Goal: Navigation & Orientation: Find specific page/section

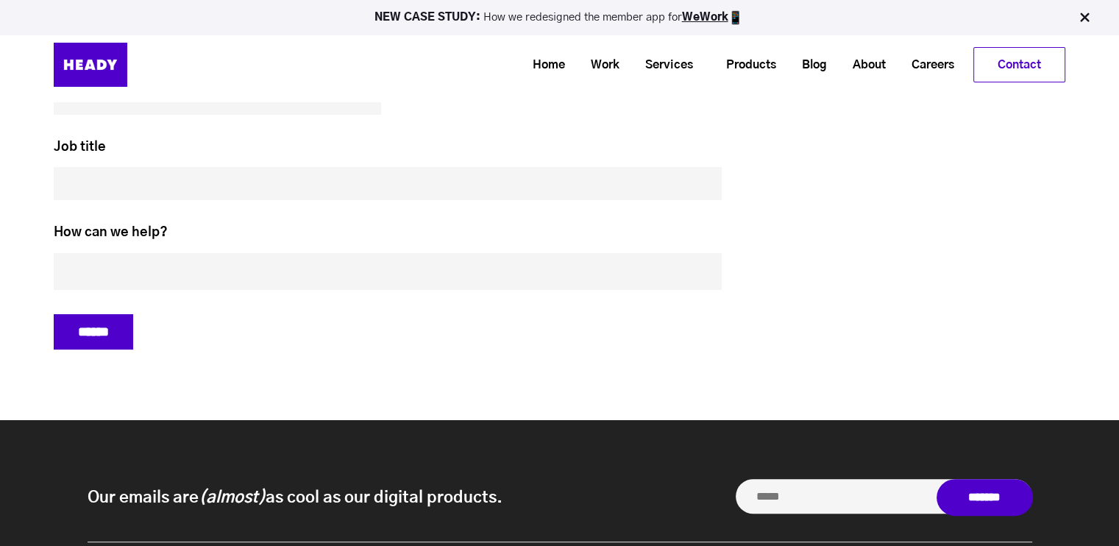
scroll to position [6008, 0]
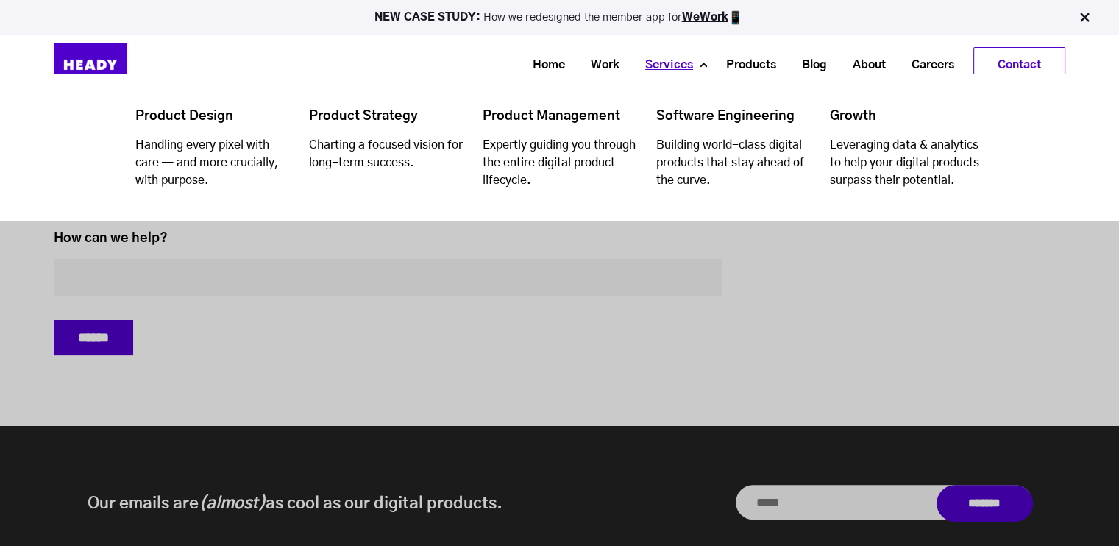
click at [647, 66] on link "Services" at bounding box center [664, 64] width 74 height 27
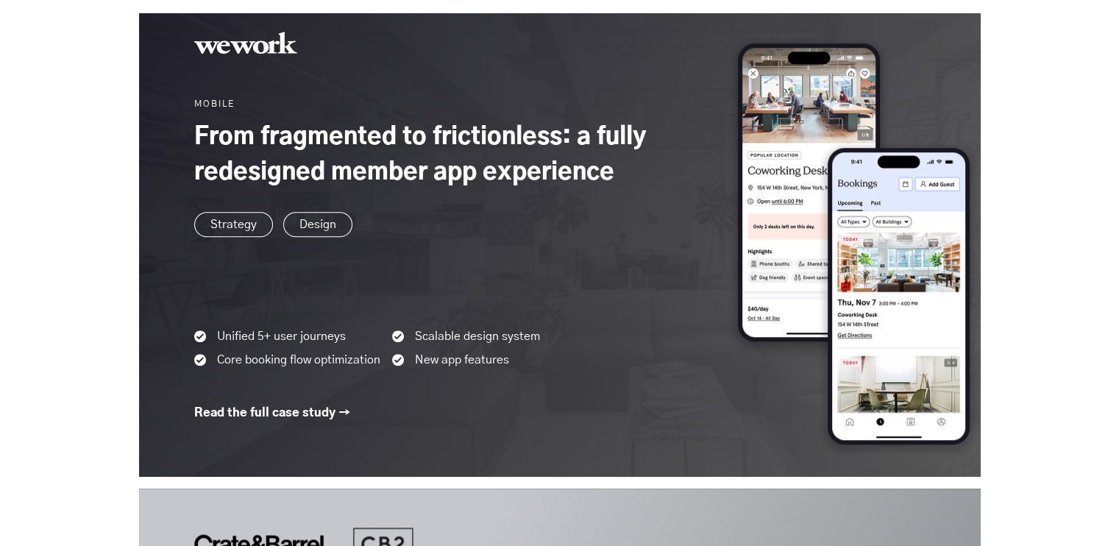
scroll to position [1103, 0]
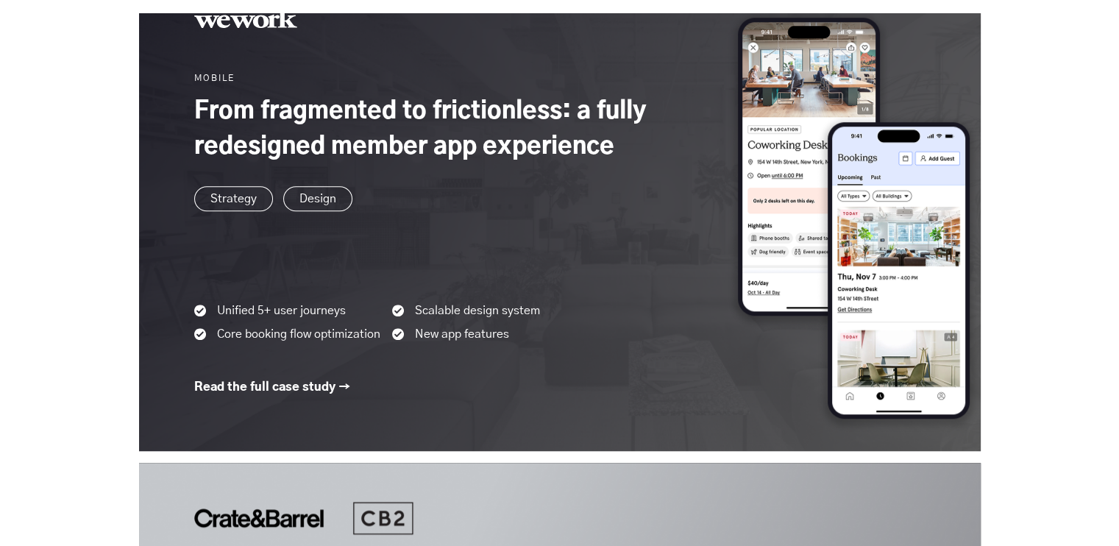
click at [307, 196] on link at bounding box center [559, 200] width 841 height 502
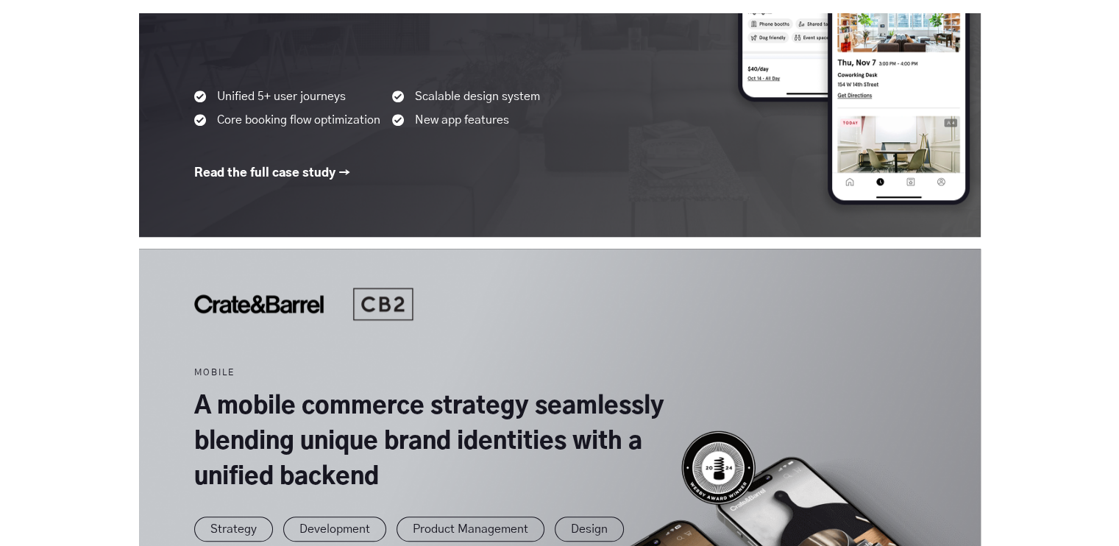
scroll to position [1618, 0]
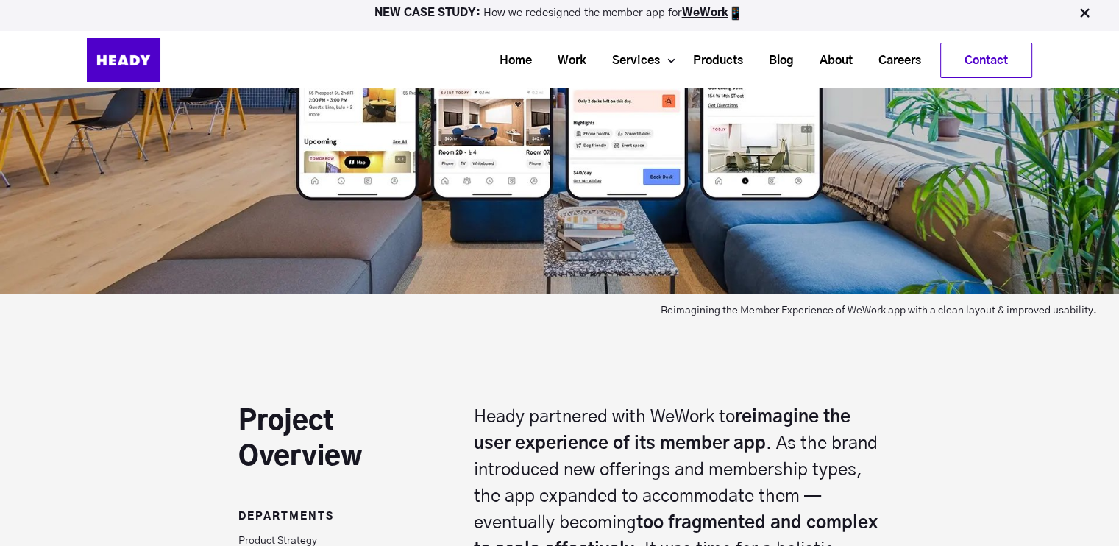
scroll to position [515, 0]
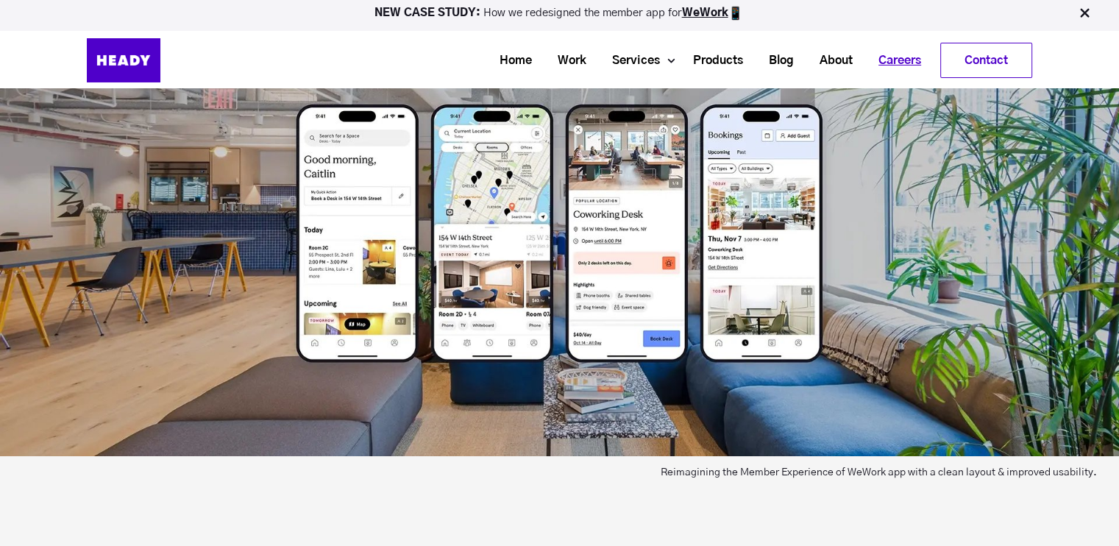
click at [883, 51] on link "Careers" at bounding box center [894, 60] width 68 height 27
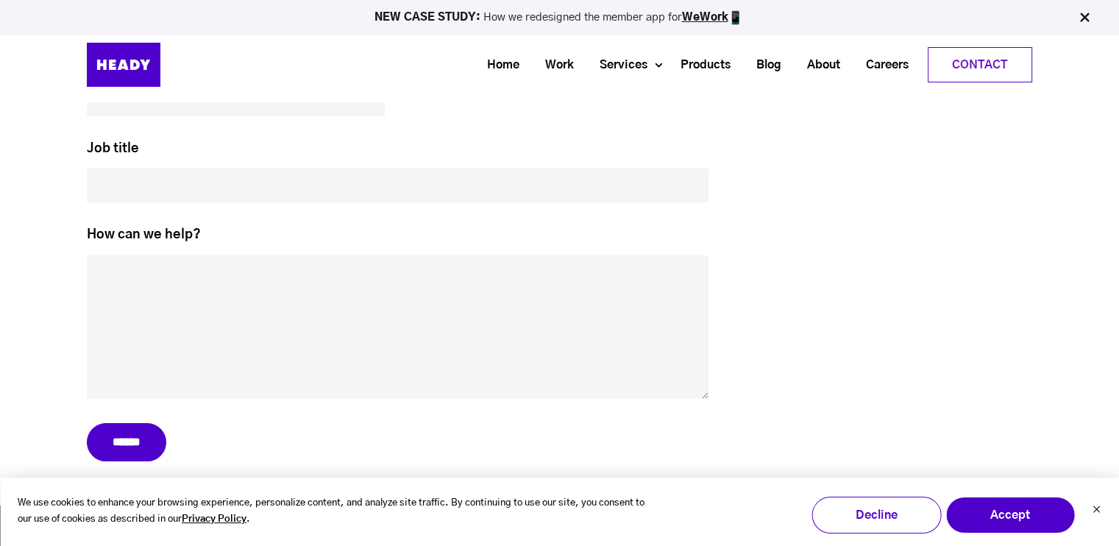
scroll to position [6245, 0]
click at [1091, 513] on icon "Dismiss cookie banner" at bounding box center [1095, 509] width 9 height 9
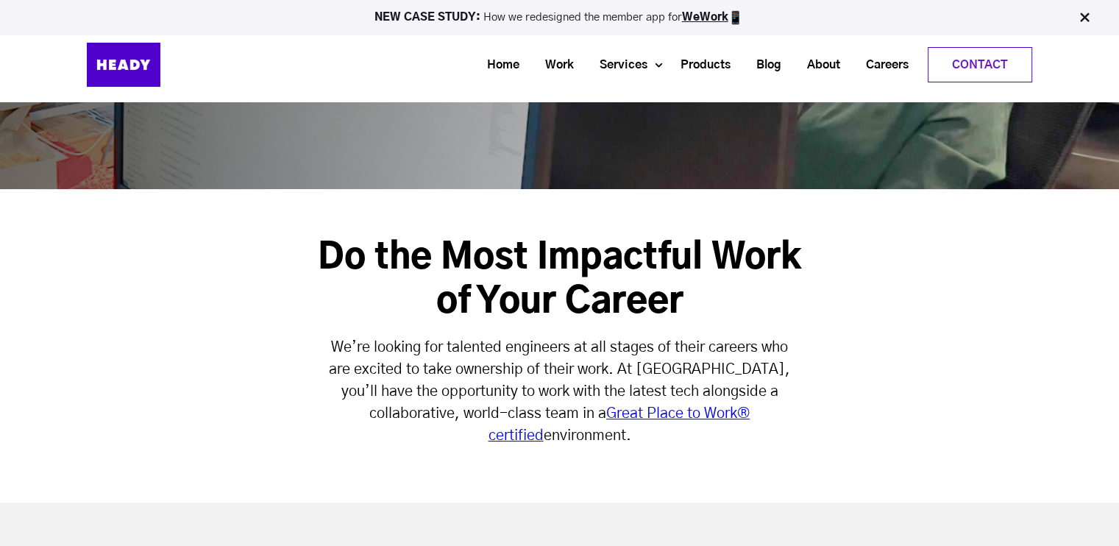
scroll to position [224, 0]
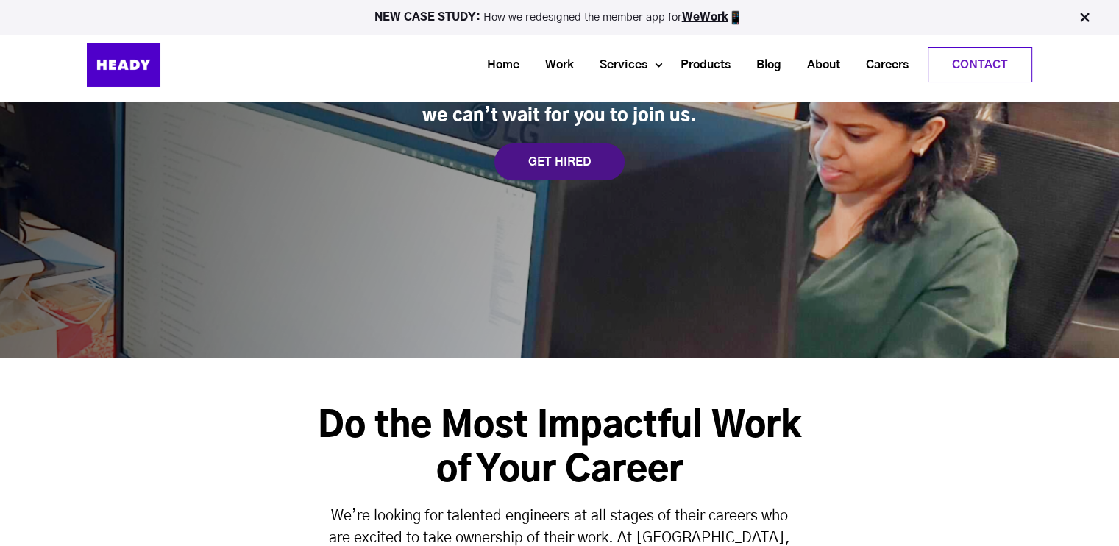
click at [555, 153] on div "GET HIRED" at bounding box center [559, 161] width 130 height 37
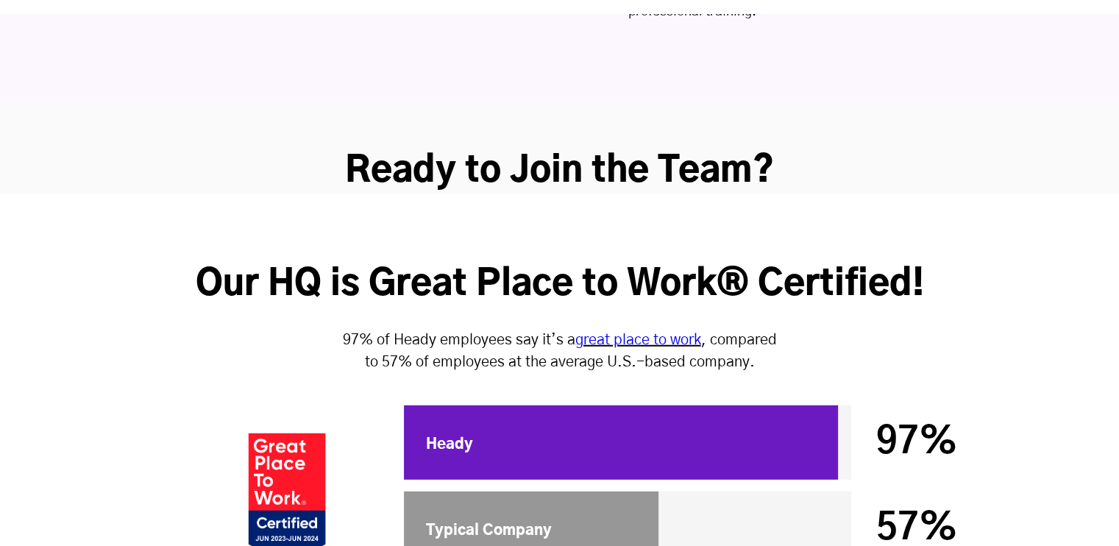
scroll to position [3997, 0]
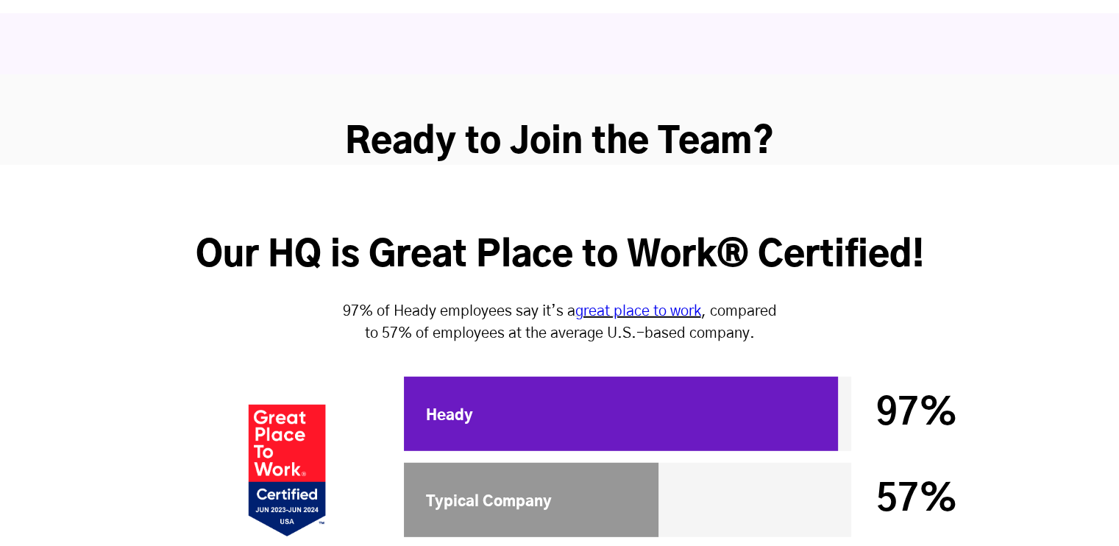
click at [595, 304] on link "great place to work" at bounding box center [638, 311] width 126 height 15
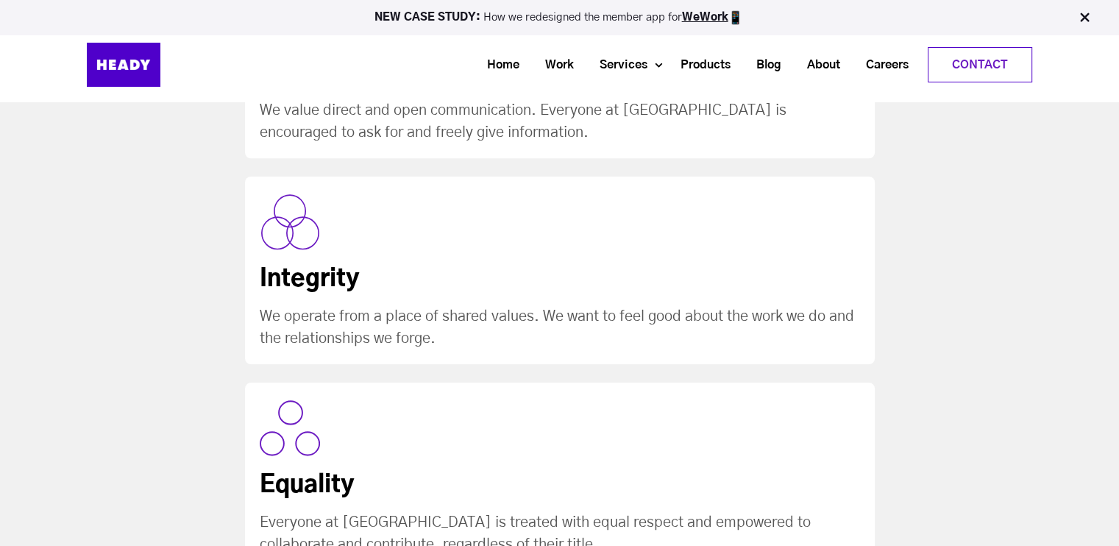
scroll to position [0, 0]
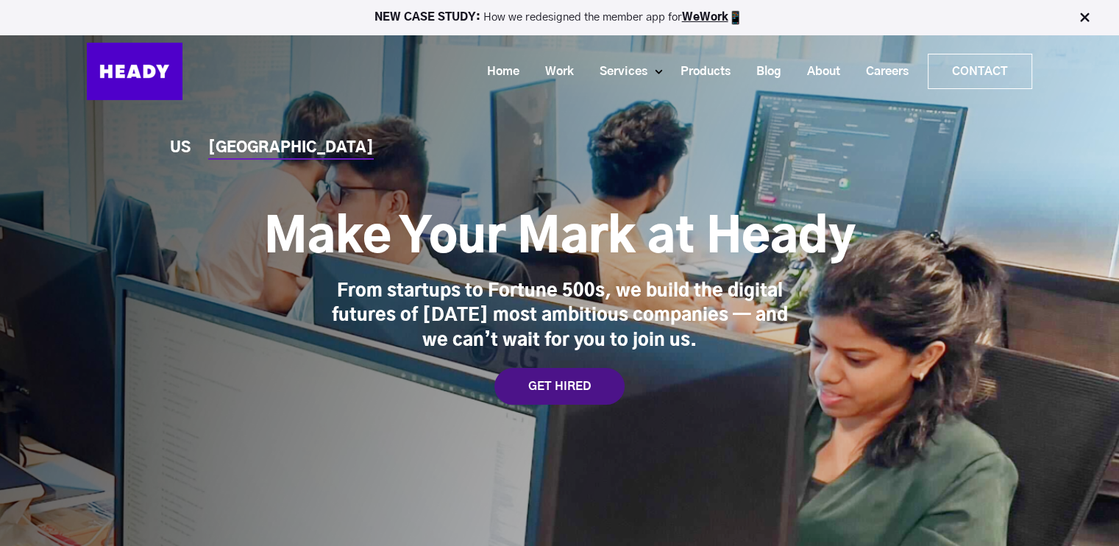
click at [587, 375] on div "GET HIRED" at bounding box center [559, 386] width 130 height 37
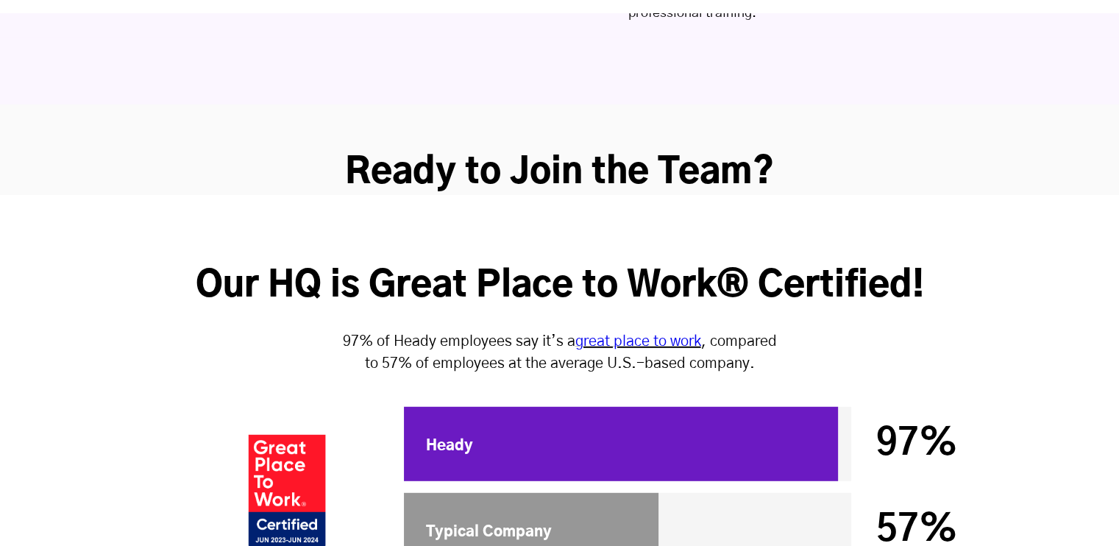
scroll to position [3997, 0]
